Goal: Task Accomplishment & Management: Complete application form

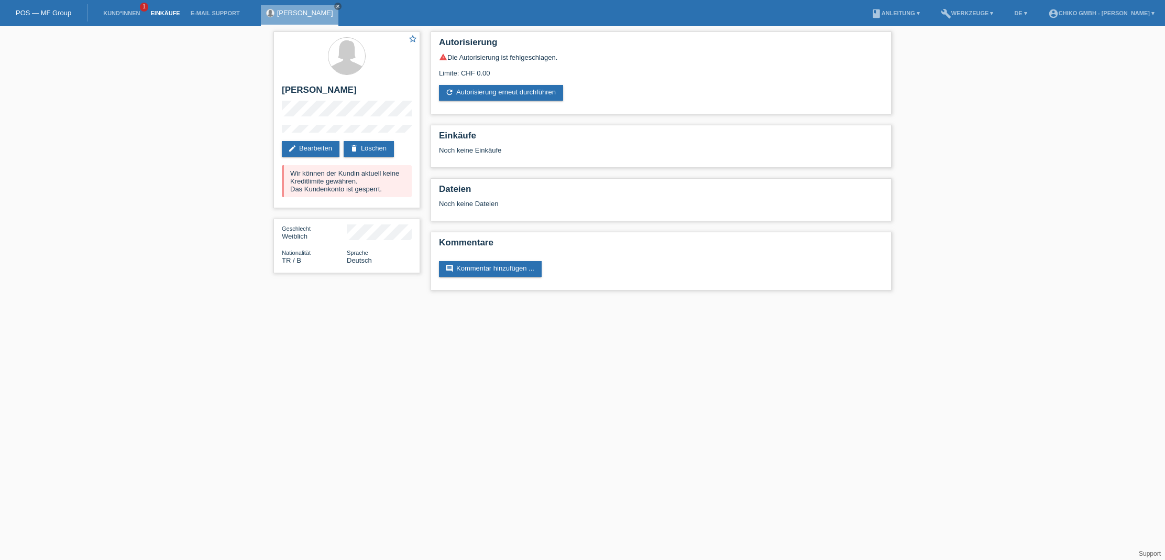
click at [164, 14] on link "Einkäufe" at bounding box center [165, 13] width 40 height 6
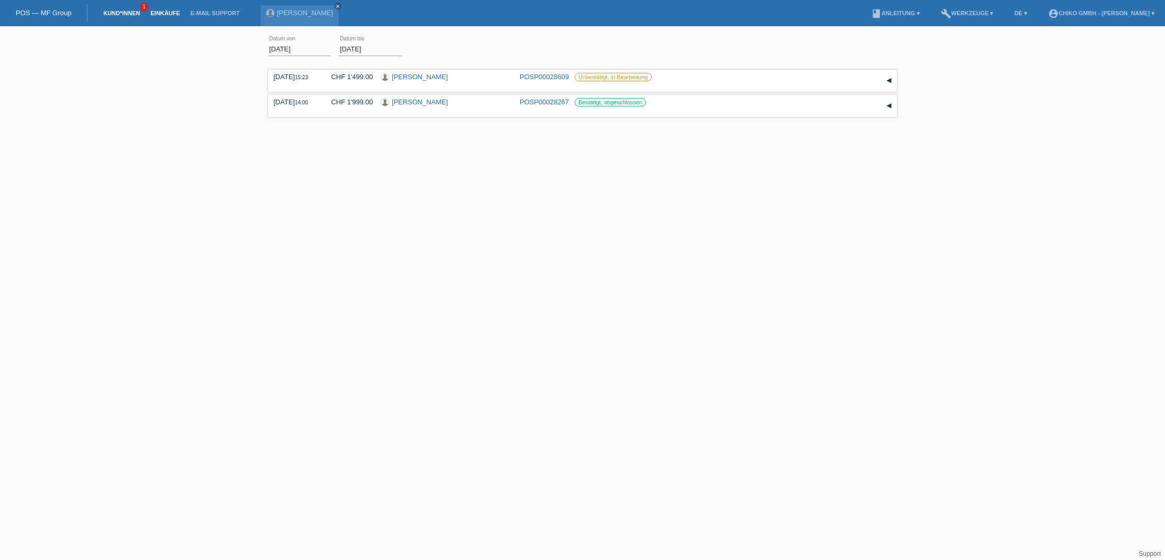
click at [122, 12] on link "Kund*innen" at bounding box center [121, 13] width 47 height 6
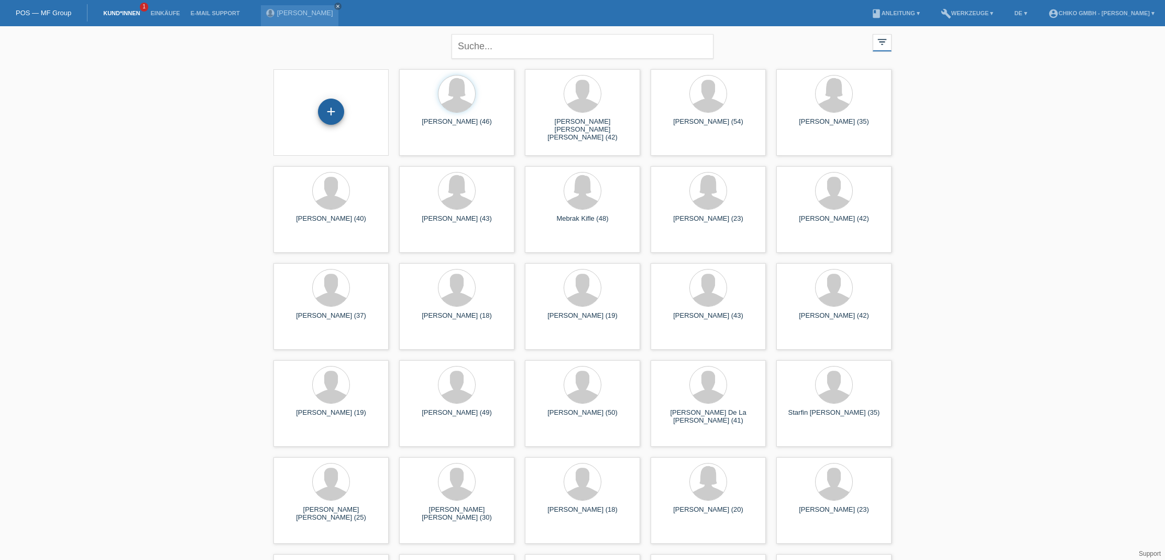
drag, startPoint x: 348, startPoint y: 115, endPoint x: 339, endPoint y: 114, distance: 9.0
click at [343, 114] on div "+" at bounding box center [331, 112] width 98 height 28
click at [338, 114] on div "+" at bounding box center [331, 111] width 26 height 26
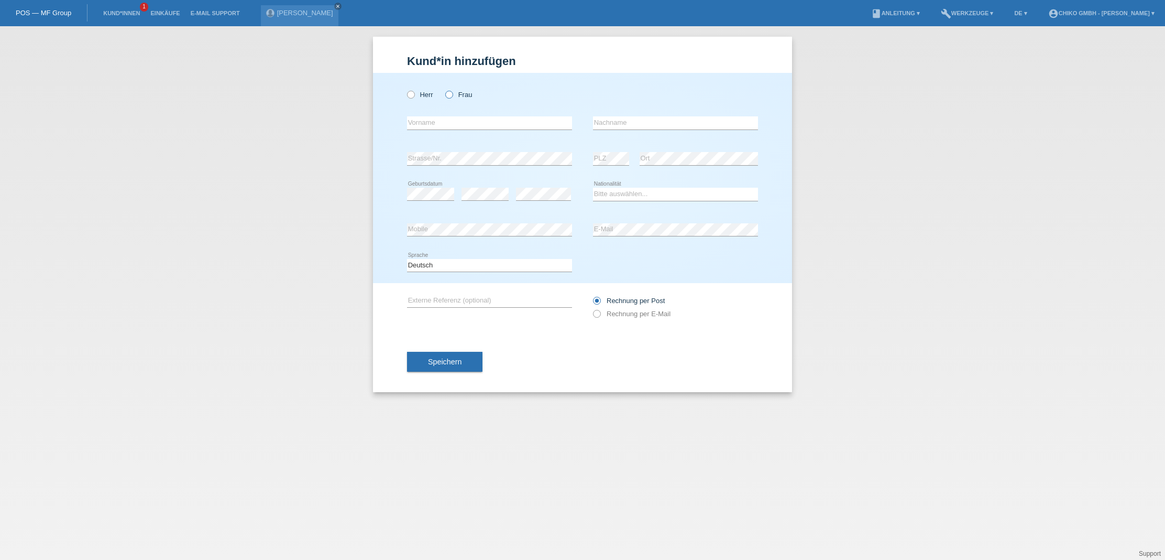
click at [444, 89] on icon at bounding box center [444, 89] width 0 height 0
click at [452, 96] on input "Frau" at bounding box center [448, 94] width 7 height 7
radio input "true"
drag, startPoint x: 450, startPoint y: 125, endPoint x: 443, endPoint y: 128, distance: 7.5
type input "Hatun"
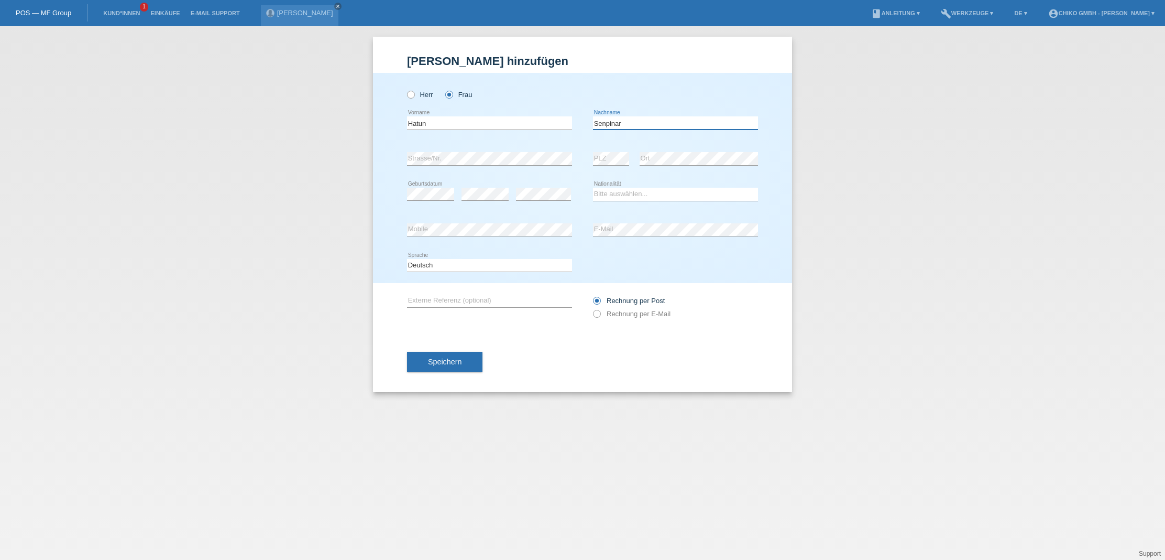
type input "Senpinar"
select select "TR"
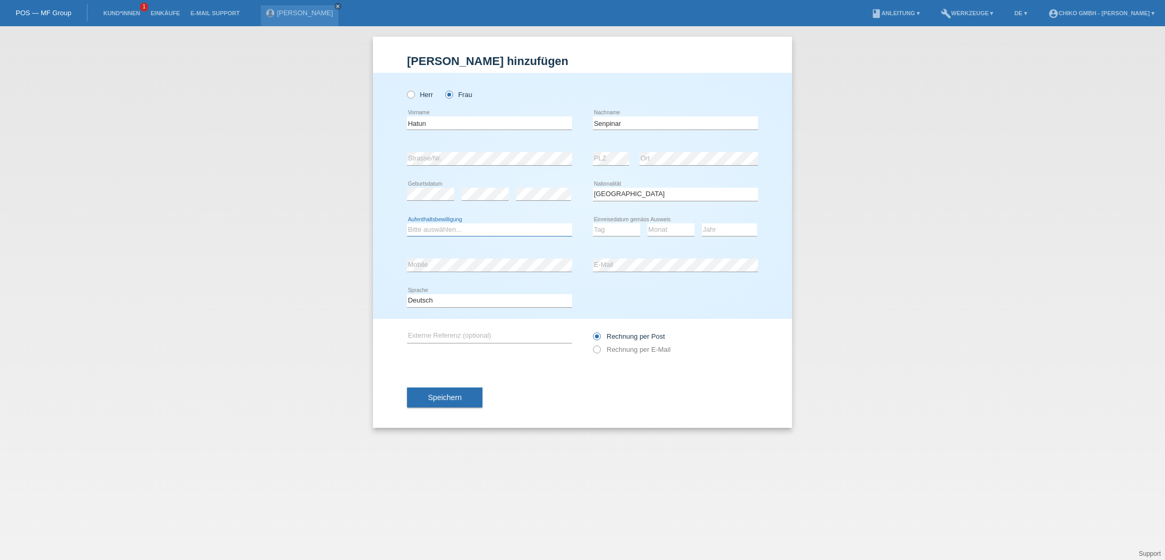
select select "B"
select select "25"
select select "10"
select select "1999"
click at [551, 388] on div "Speichern" at bounding box center [582, 397] width 351 height 61
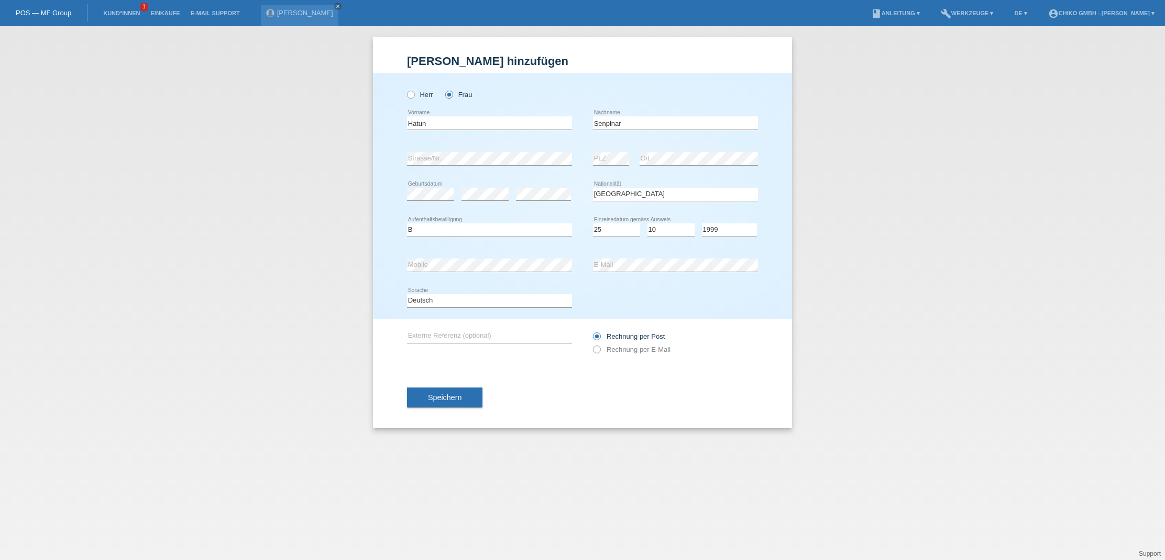
click at [456, 400] on span "Speichern" at bounding box center [445, 397] width 34 height 8
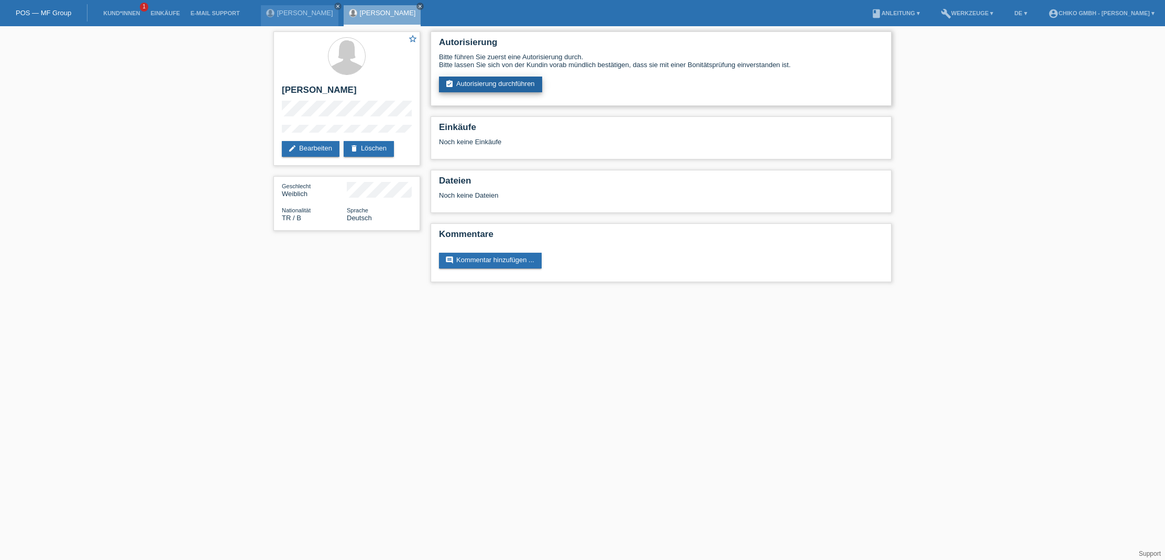
click at [510, 89] on link "assignment_turned_in Autorisierung durchführen" at bounding box center [490, 84] width 103 height 16
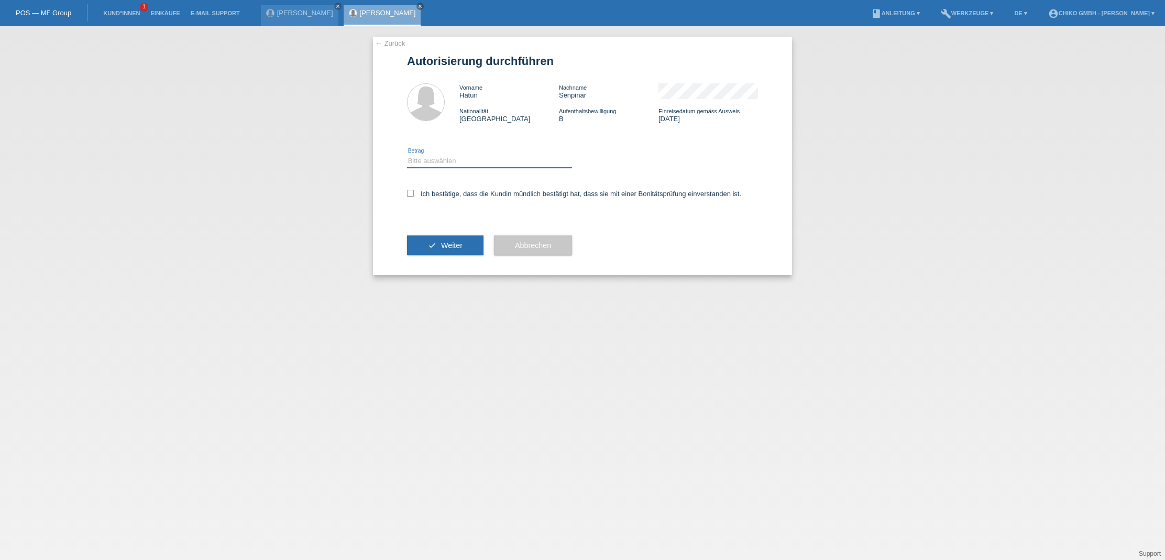
select select "2"
click at [414, 195] on label "Ich bestätige, dass die Kundin mündlich bestätigt hat, dass sie mit einer Bonit…" at bounding box center [574, 194] width 334 height 8
click at [414, 195] on input "Ich bestätige, dass die Kundin mündlich bestätigt hat, dass sie mit einer Bonit…" at bounding box center [410, 193] width 7 height 7
checkbox input "true"
click at [451, 251] on button "check Weiter" at bounding box center [445, 245] width 76 height 20
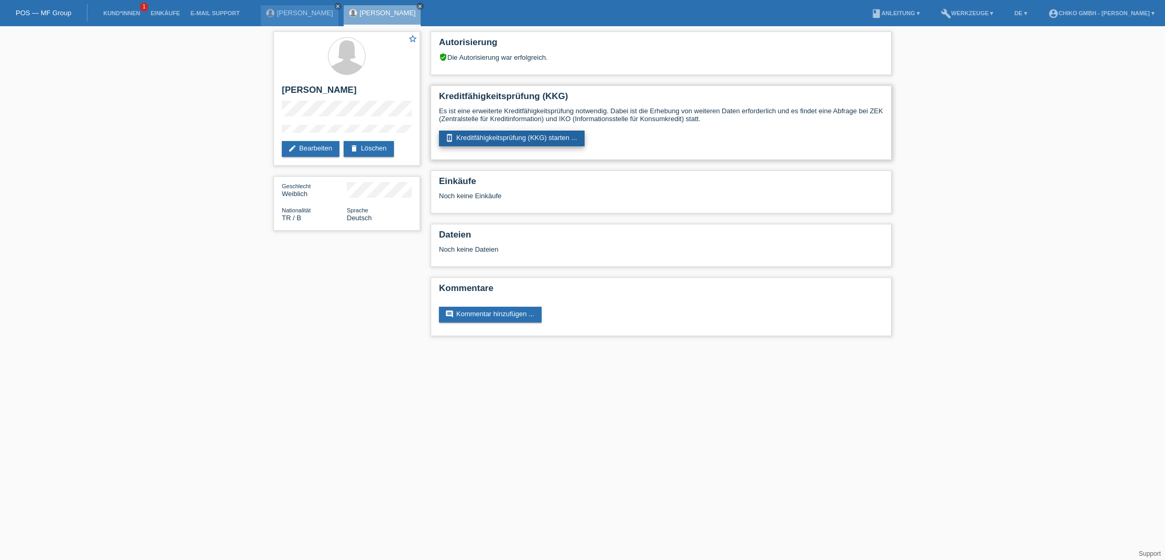
scroll to position [0, 1]
click at [520, 137] on link "perm_device_information Kreditfähigkeitsprüfung (KKG) starten ..." at bounding box center [512, 138] width 146 height 16
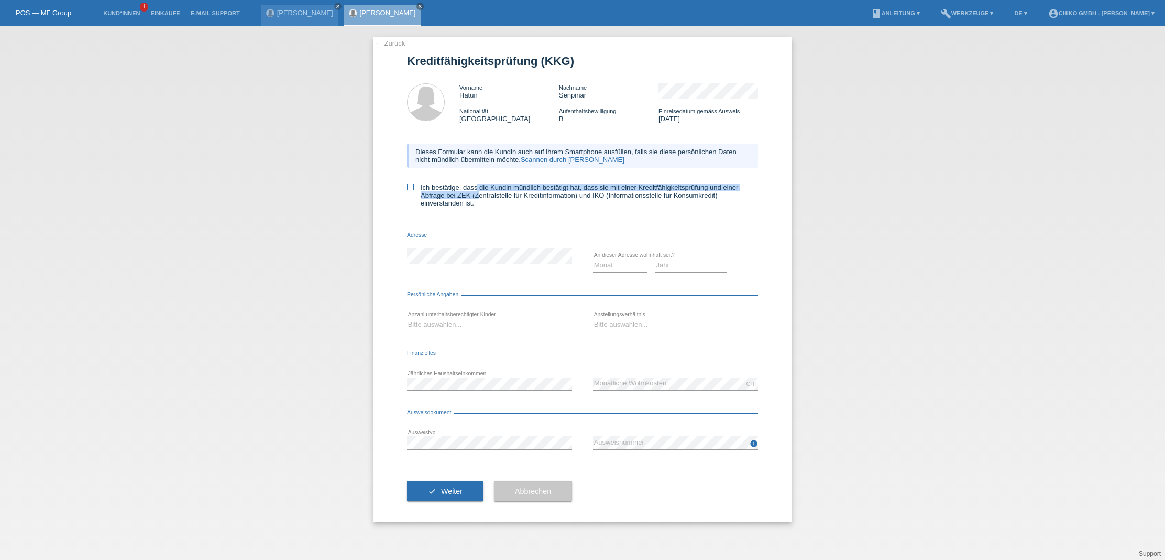
click at [475, 190] on label "Ich bestätige, dass die Kundin mündlich bestätigt hat, dass sie mit einer Kredi…" at bounding box center [582, 195] width 351 height 24
click at [414, 190] on input "Ich bestätige, dass die Kundin mündlich bestätigt hat, dass sie mit einer Kredi…" at bounding box center [410, 186] width 7 height 7
checkbox input "true"
select select "03"
select select "2020"
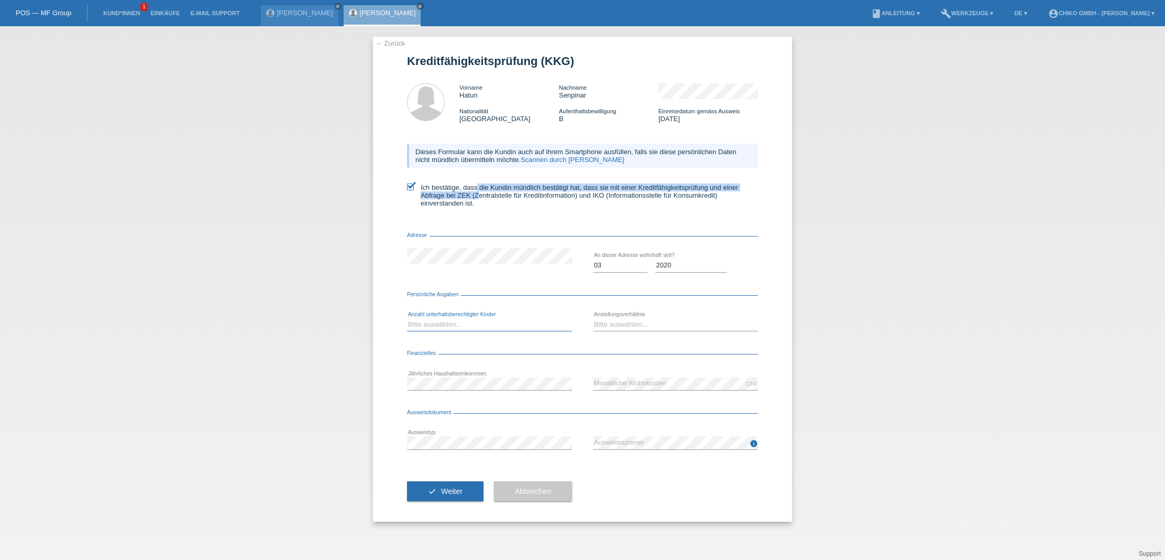
select select "0"
select select "RETIRED"
click at [647, 374] on div "CHF error Monatliche Wohnkosten" at bounding box center [675, 384] width 165 height 36
click at [583, 442] on div "error Ausweistyp info error Ausweisnummer" at bounding box center [582, 443] width 351 height 36
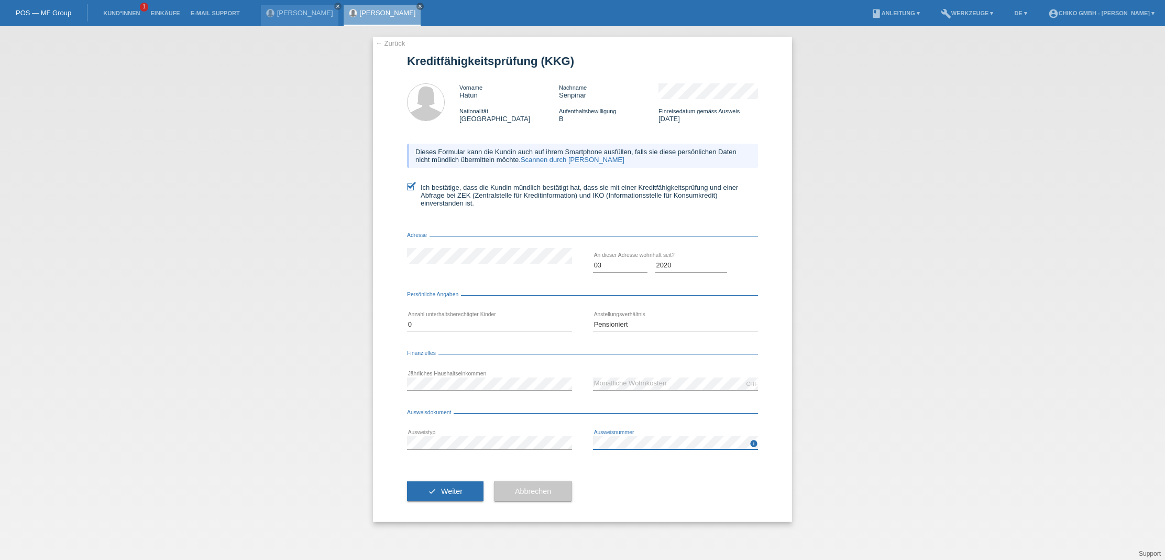
scroll to position [0, 0]
click at [460, 486] on button "check Weiter" at bounding box center [445, 491] width 76 height 20
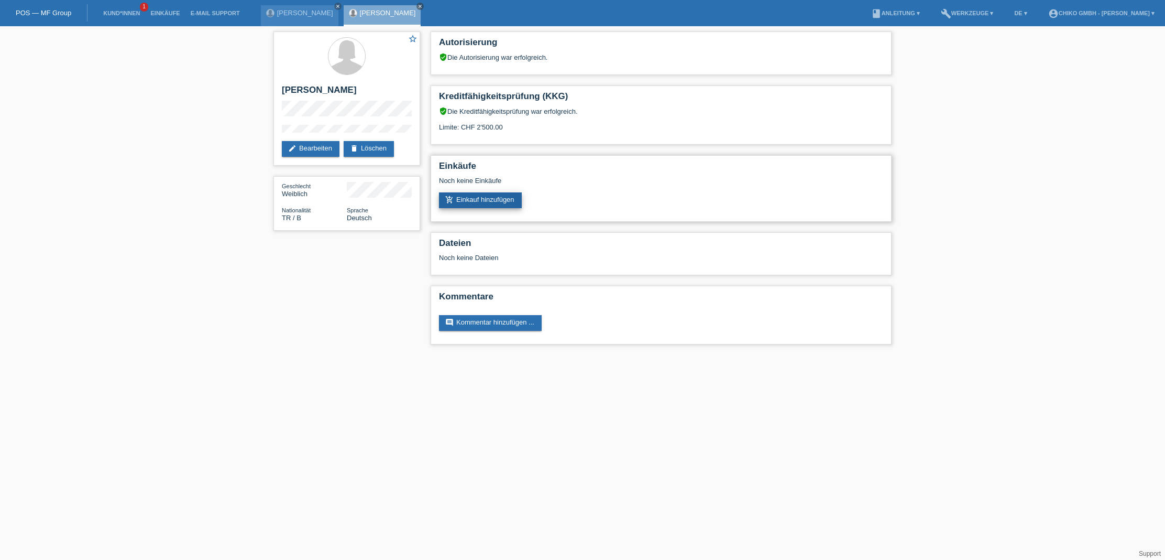
click at [482, 200] on link "add_shopping_cart Einkauf hinzufügen" at bounding box center [480, 200] width 83 height 16
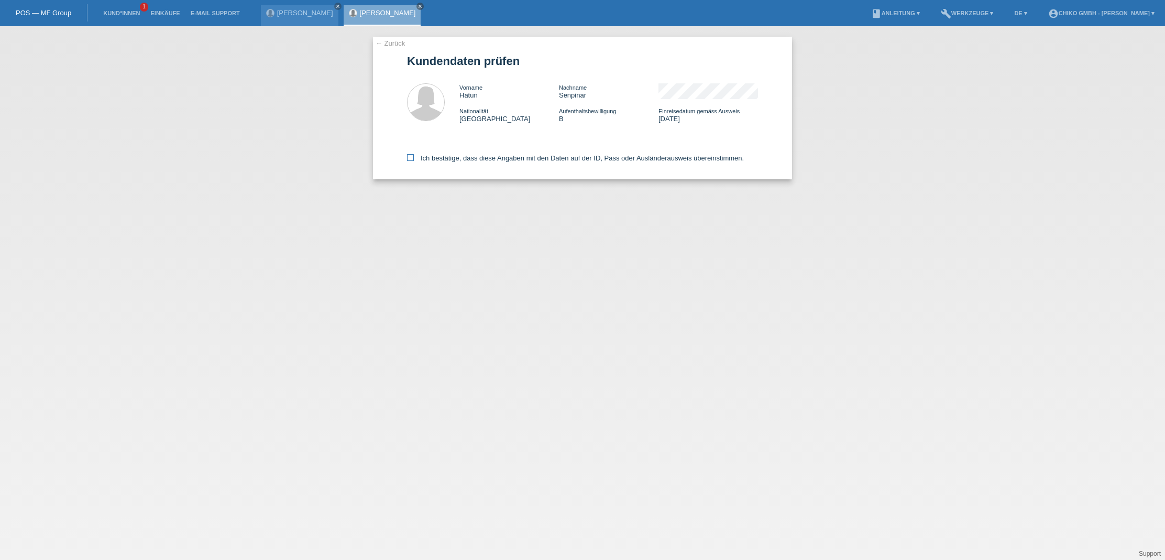
click at [439, 157] on label "Ich bestätige, dass diese Angaben mit den Daten auf der ID, Pass oder Ausländer…" at bounding box center [575, 158] width 337 height 8
click at [414, 157] on input "Ich bestätige, dass diese Angaben mit den Daten auf der ID, Pass oder Ausländer…" at bounding box center [410, 157] width 7 height 7
checkbox input "true"
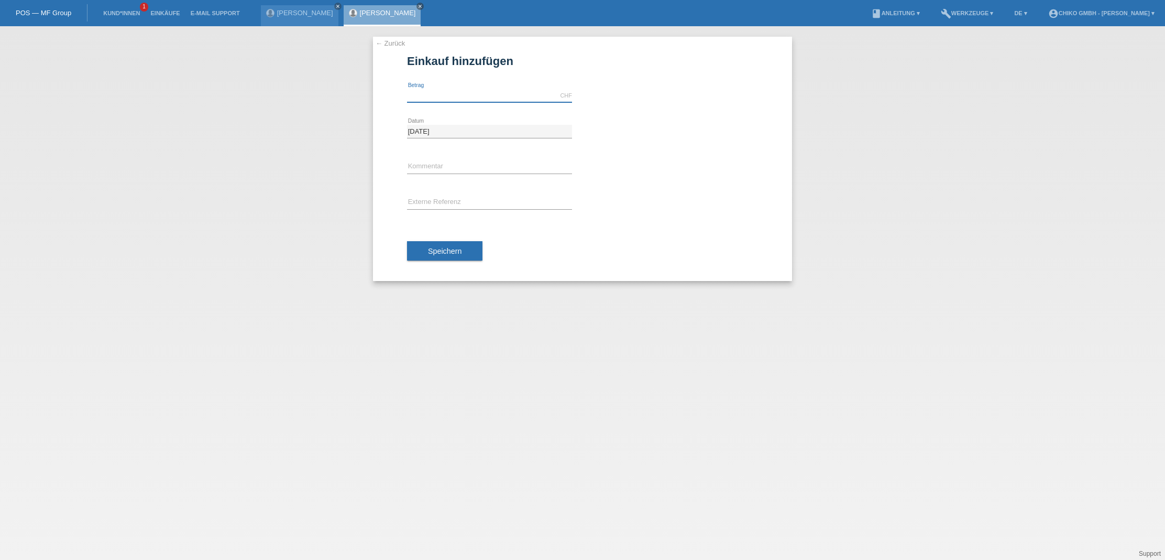
click at [500, 96] on input "text" at bounding box center [489, 95] width 165 height 13
type input "1999.00"
drag, startPoint x: 755, startPoint y: 239, endPoint x: 730, endPoint y: 231, distance: 26.0
click at [754, 239] on div "← Zurück Einkauf hinzufügen 1999.00 CHF error Betrag" at bounding box center [582, 159] width 419 height 244
click at [443, 249] on span "Speichern" at bounding box center [445, 251] width 34 height 8
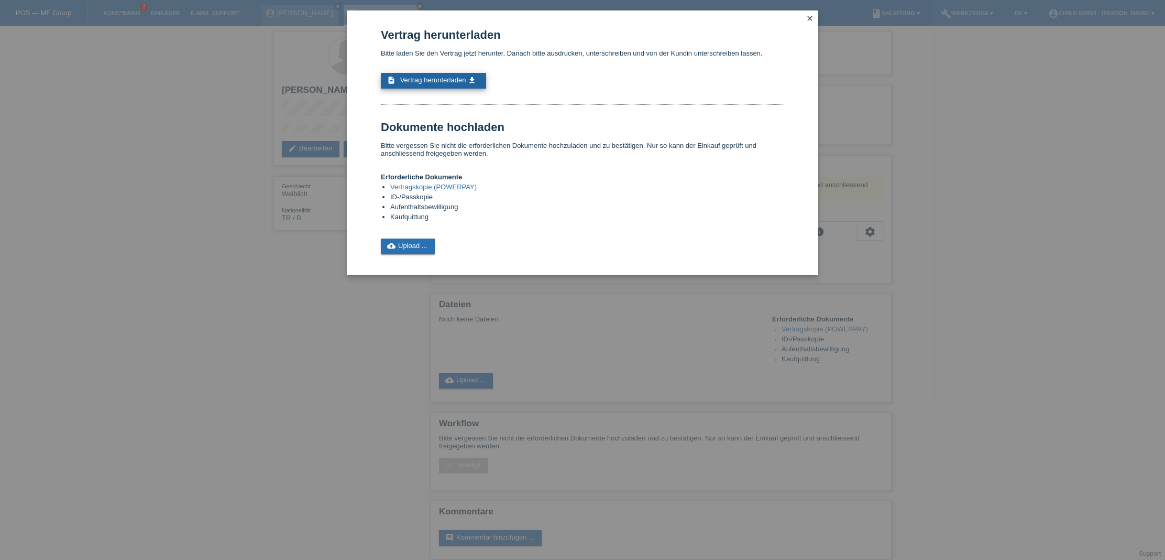
click at [445, 82] on span "Vertrag herunterladen" at bounding box center [433, 80] width 66 height 8
click at [265, 275] on div "Vertrag herunterladen Bitte laden Sie den Vertrag jetzt herunter. Danach bitte …" at bounding box center [582, 280] width 1165 height 560
click at [810, 18] on icon "close" at bounding box center [810, 18] width 8 height 8
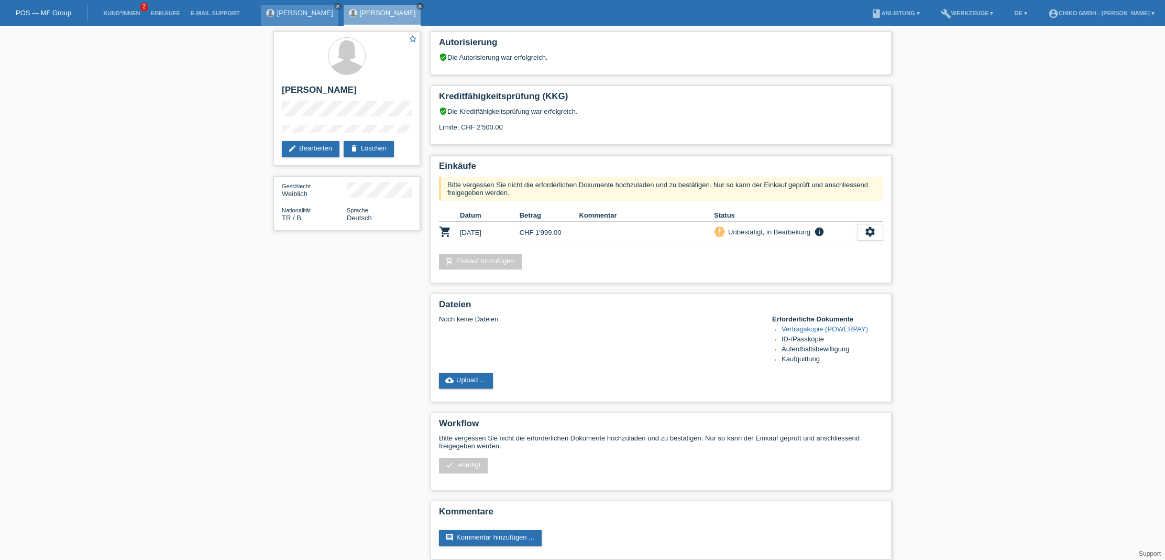
click at [297, 15] on link "[PERSON_NAME]" at bounding box center [305, 13] width 56 height 8
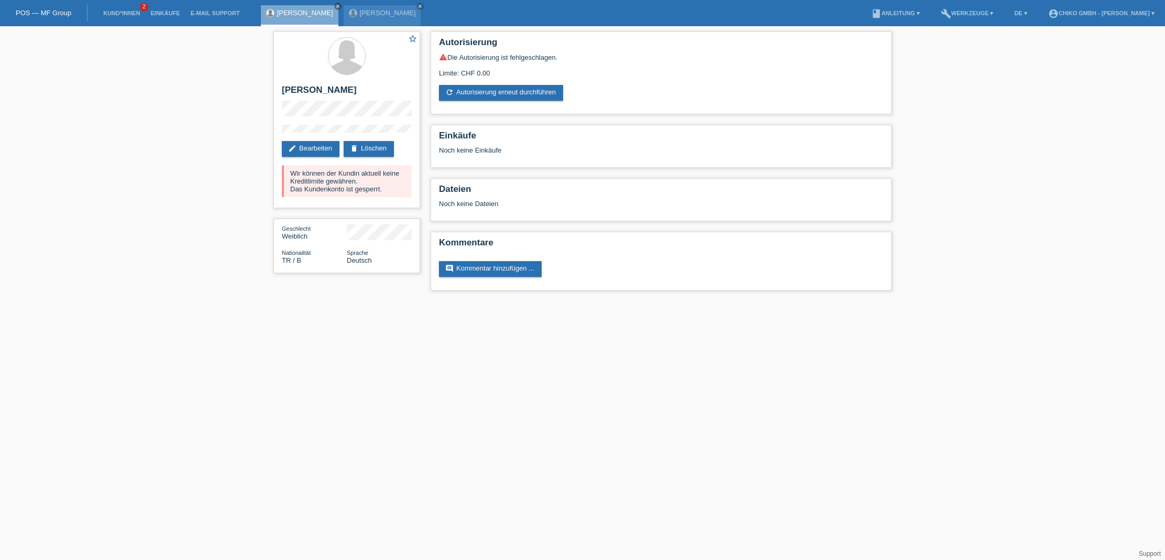
scroll to position [0, 1]
click at [294, 14] on link "[PERSON_NAME]" at bounding box center [305, 13] width 56 height 8
click at [321, 148] on link "edit Bearbeiten" at bounding box center [311, 149] width 58 height 16
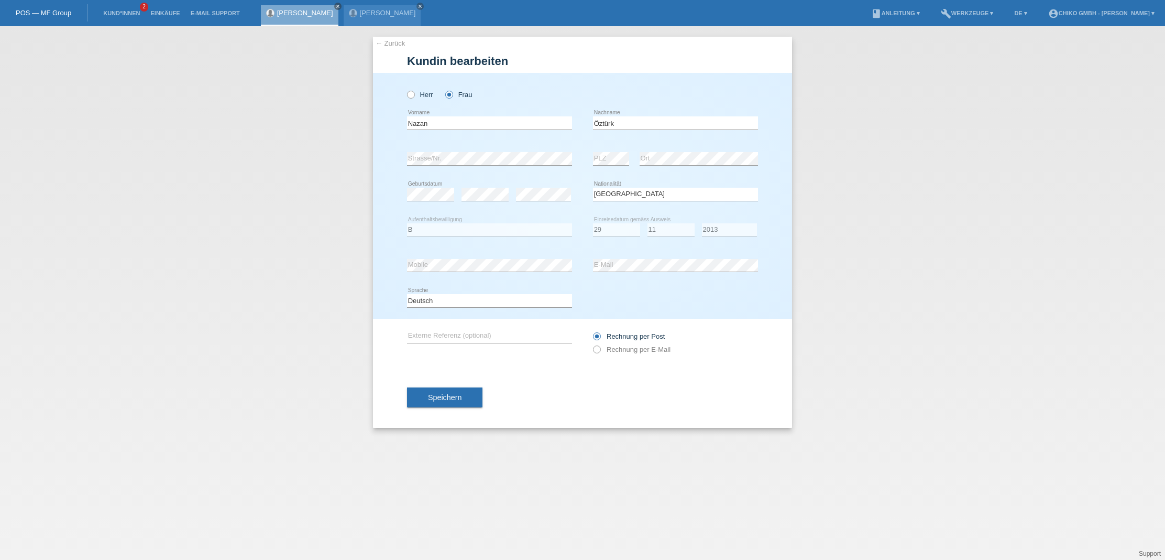
select select "TR"
select select "B"
select select "29"
select select "11"
select select "2013"
